Goal: Check status: Check status

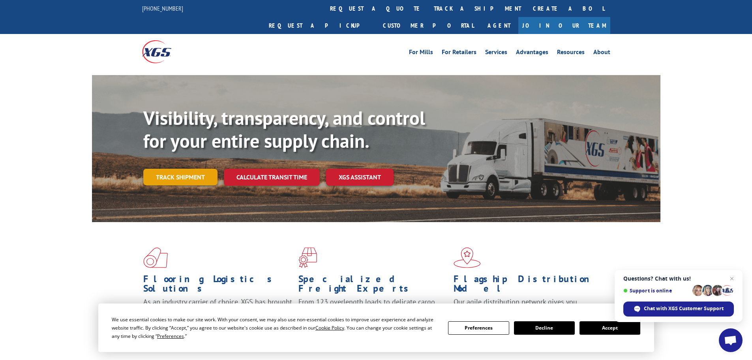
click at [184, 169] on link "Track shipment" at bounding box center [180, 177] width 74 height 17
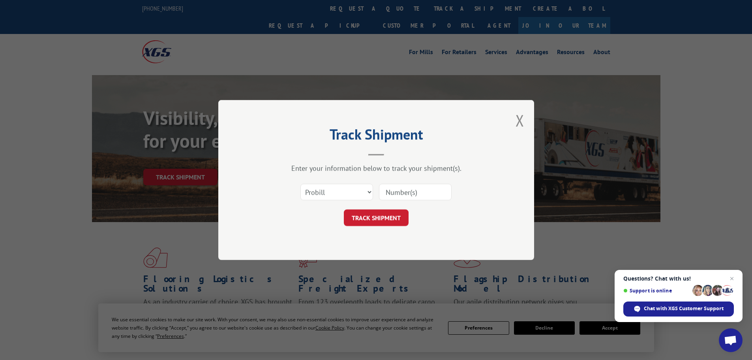
click at [428, 191] on input at bounding box center [415, 192] width 73 height 17
paste input "242656."
type input "242656."
click at [369, 213] on button "TRACK SHIPMENT" at bounding box center [376, 217] width 65 height 17
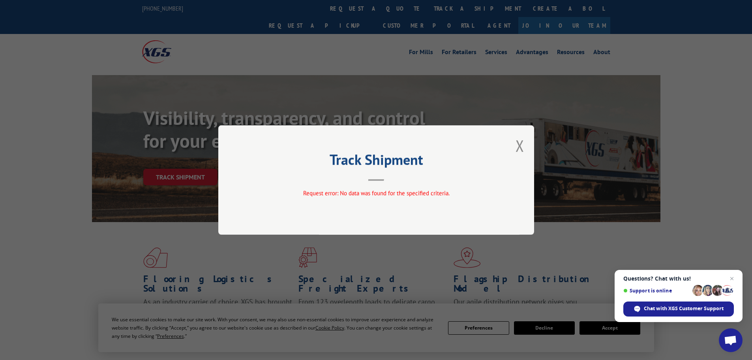
click at [524, 144] on div "Track Shipment Request error: No data was found for the specified criteria." at bounding box center [376, 179] width 316 height 109
click at [526, 146] on div "Track Shipment Request error: No data was found for the specified criteria." at bounding box center [376, 179] width 316 height 109
click at [516, 144] on button "Close modal" at bounding box center [520, 145] width 9 height 21
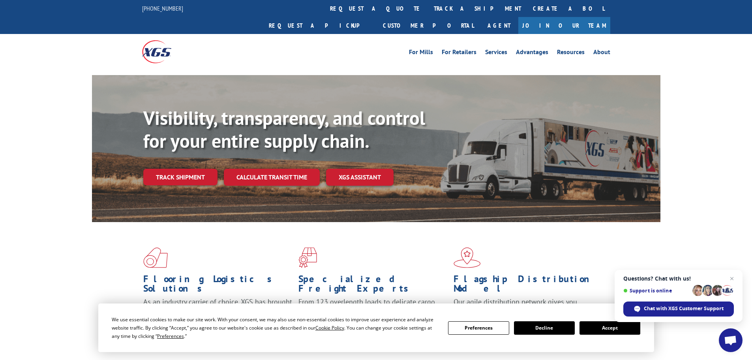
click at [194, 148] on div "Visibility, transparency, and control for your entire supply chain. Track shipm…" at bounding box center [401, 162] width 517 height 110
click at [192, 169] on link "Track shipment" at bounding box center [180, 177] width 74 height 17
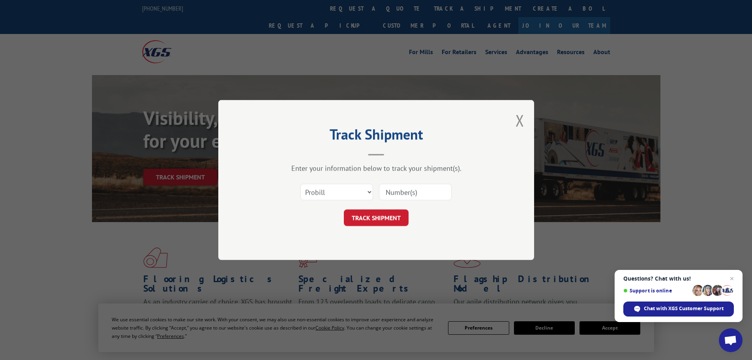
click at [431, 193] on input at bounding box center [415, 192] width 73 height 17
paste input "37149"
type input "37149"
click at [388, 225] on button "TRACK SHIPMENT" at bounding box center [376, 217] width 65 height 17
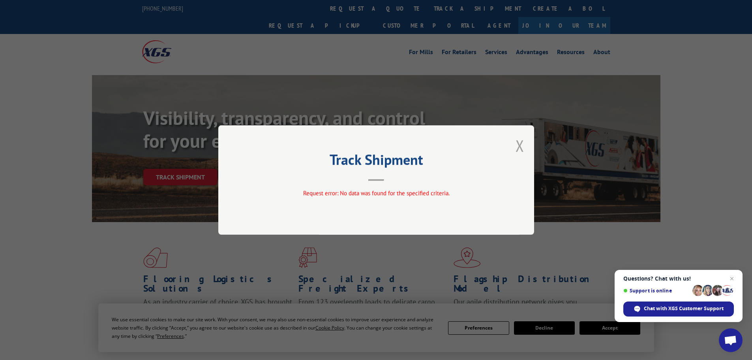
click at [522, 140] on button "Close modal" at bounding box center [520, 145] width 9 height 21
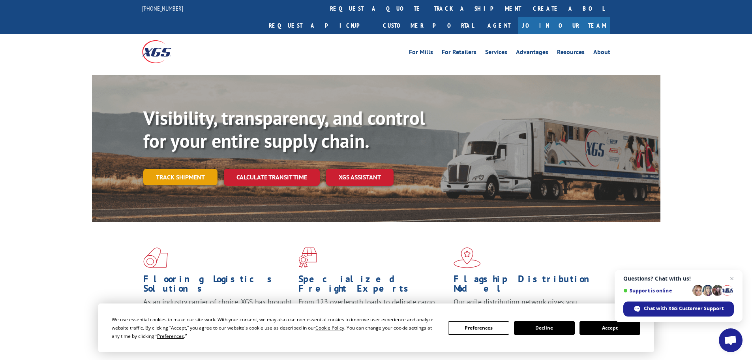
click at [172, 169] on link "Track shipment" at bounding box center [180, 177] width 74 height 17
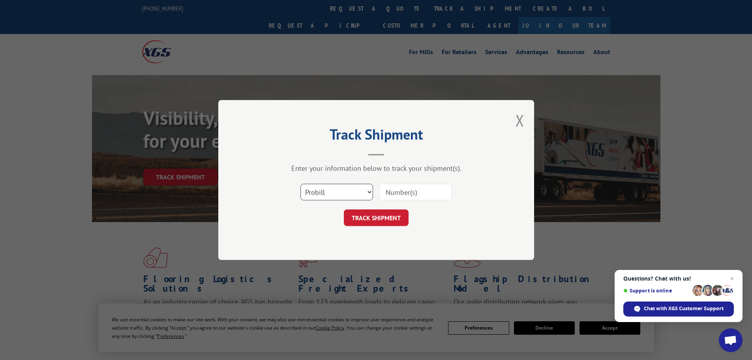
click at [335, 195] on select "Select category... Probill BOL PO" at bounding box center [336, 192] width 73 height 17
select select "bol"
click at [300, 184] on select "Select category... Probill BOL PO" at bounding box center [336, 192] width 73 height 17
click at [435, 194] on input at bounding box center [415, 192] width 73 height 17
paste input "37149"
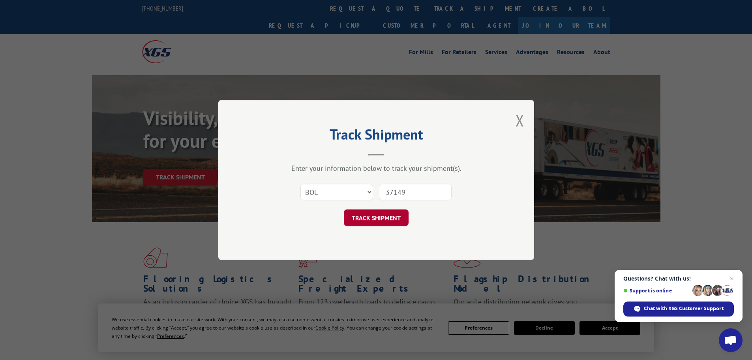
type input "37149"
click at [382, 220] on button "TRACK SHIPMENT" at bounding box center [376, 217] width 65 height 17
